Goal: Find specific page/section: Find specific page/section

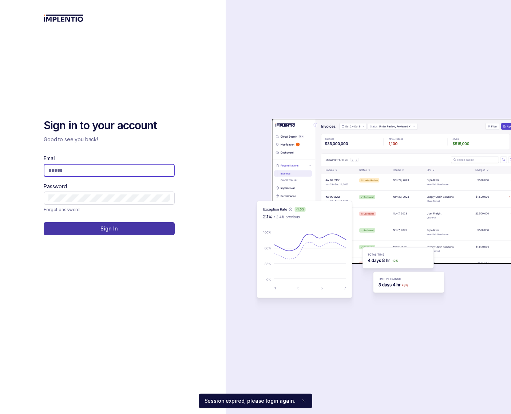
type input "**********"
click at [99, 226] on button "Sign In" at bounding box center [109, 228] width 131 height 13
